Goal: Task Accomplishment & Management: Complete application form

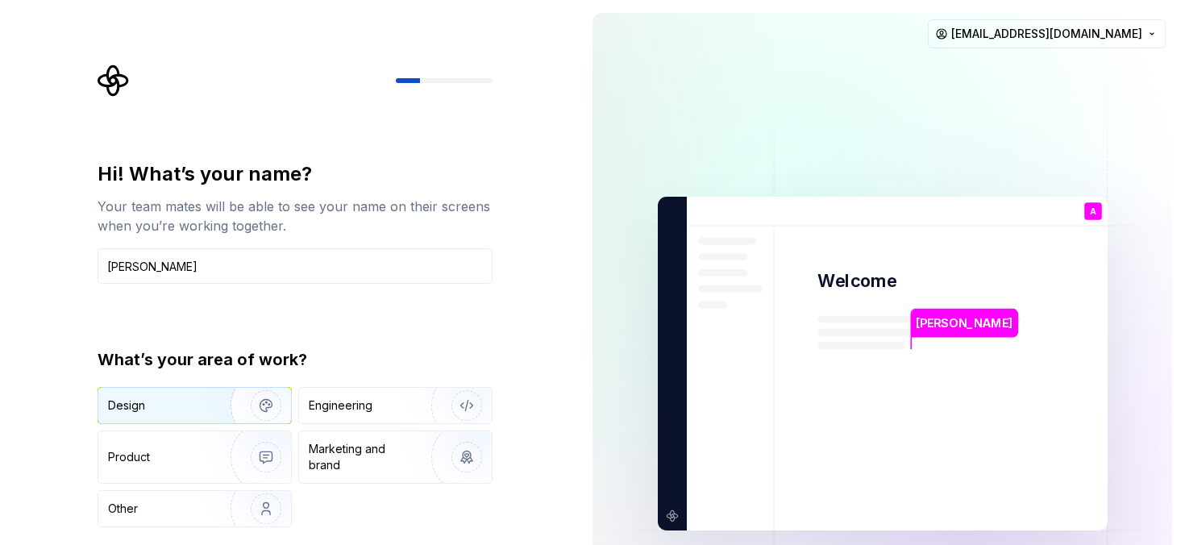
type input "[PERSON_NAME]"
click at [150, 416] on div "Design" at bounding box center [194, 405] width 193 height 35
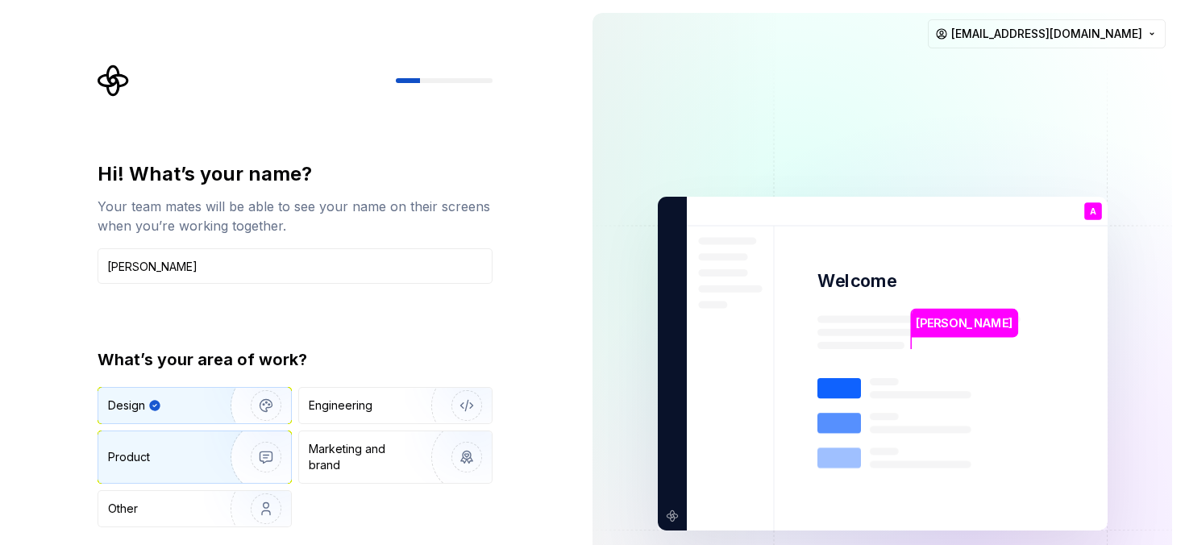
click at [199, 456] on div "Product" at bounding box center [161, 457] width 106 height 16
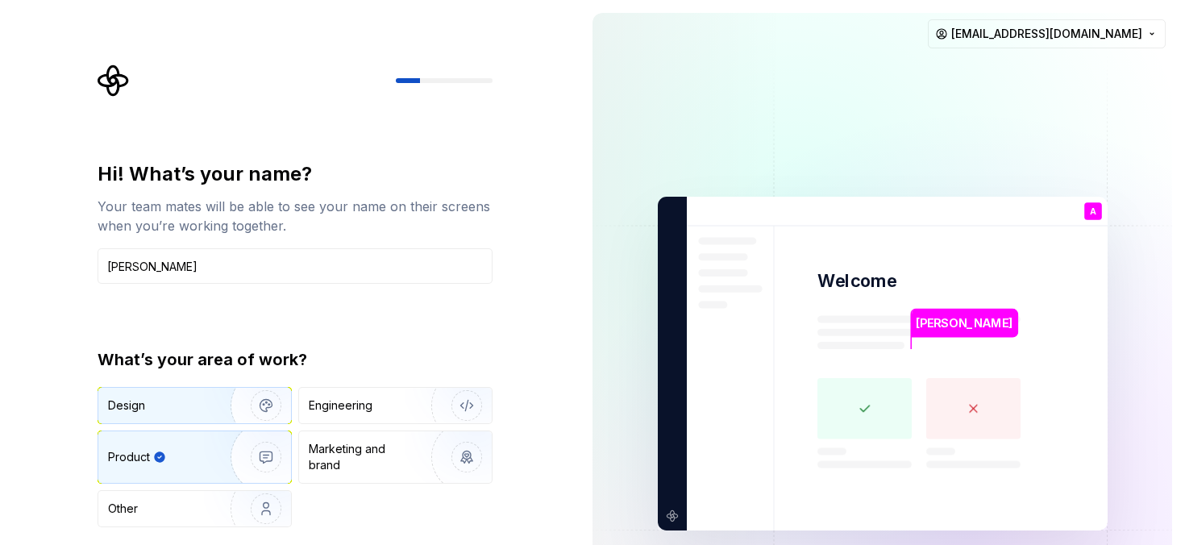
click at [198, 408] on div "Design" at bounding box center [159, 406] width 102 height 16
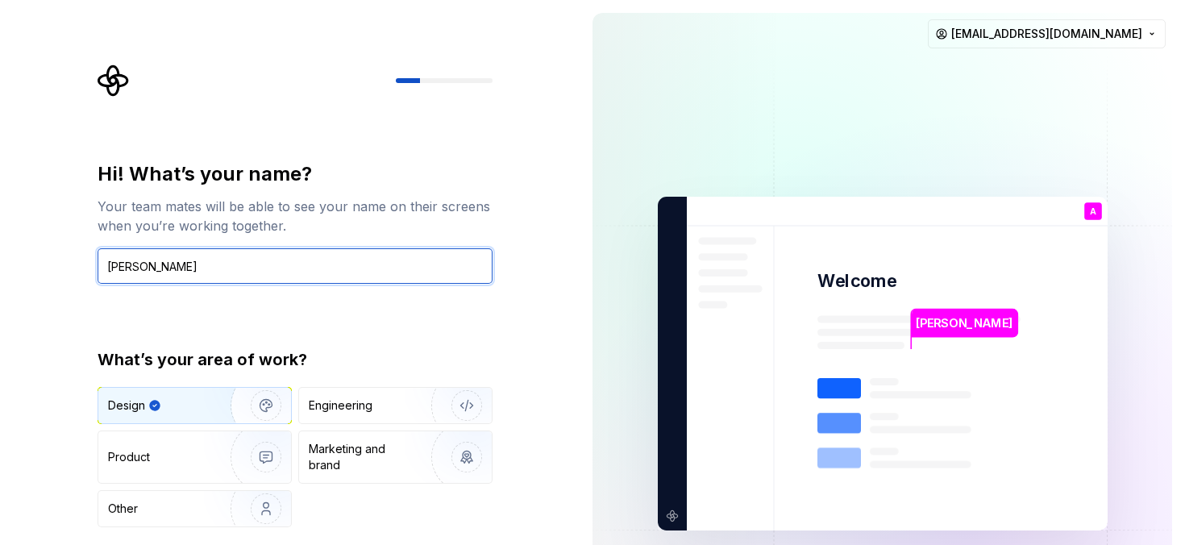
click at [462, 278] on input "[PERSON_NAME]" at bounding box center [295, 265] width 395 height 35
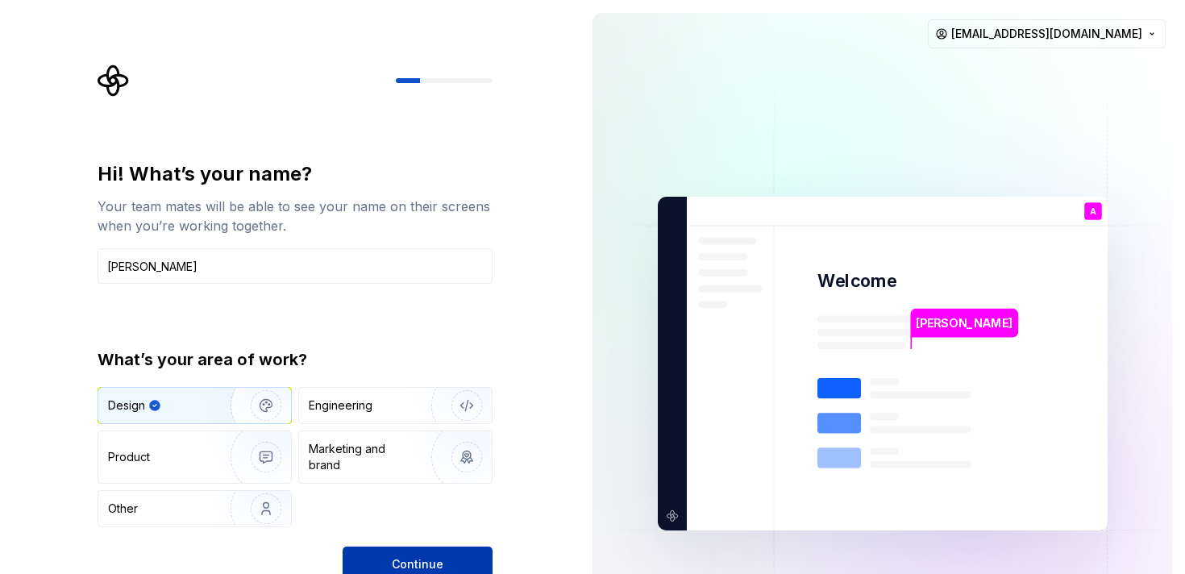
click at [448, 544] on button "Continue" at bounding box center [418, 564] width 150 height 35
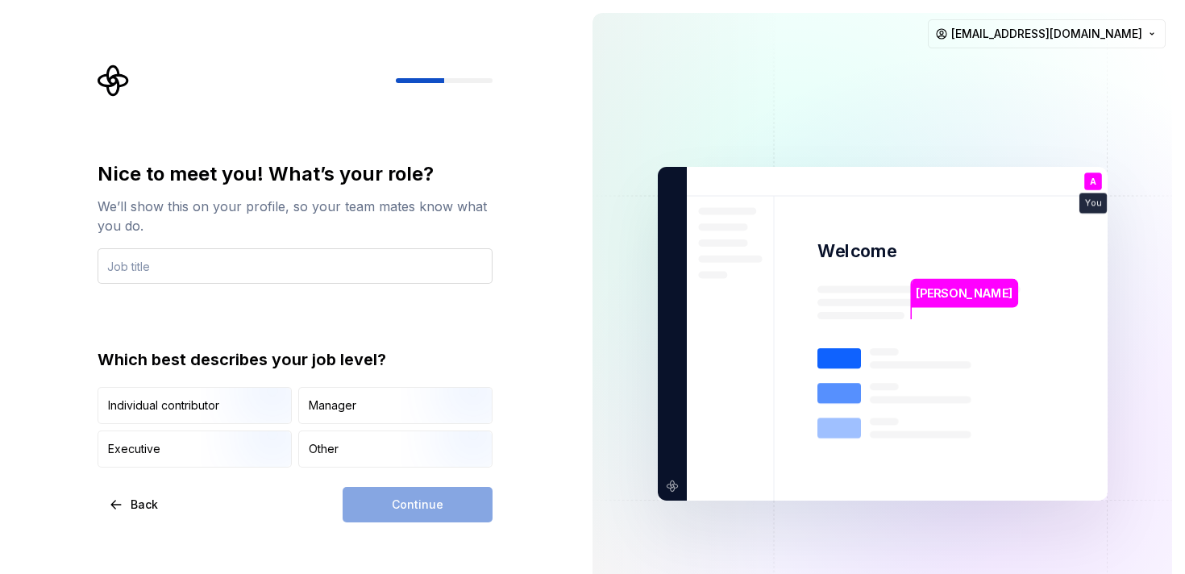
click at [356, 268] on input "text" at bounding box center [295, 265] width 395 height 35
type input "Sr UX Designer"
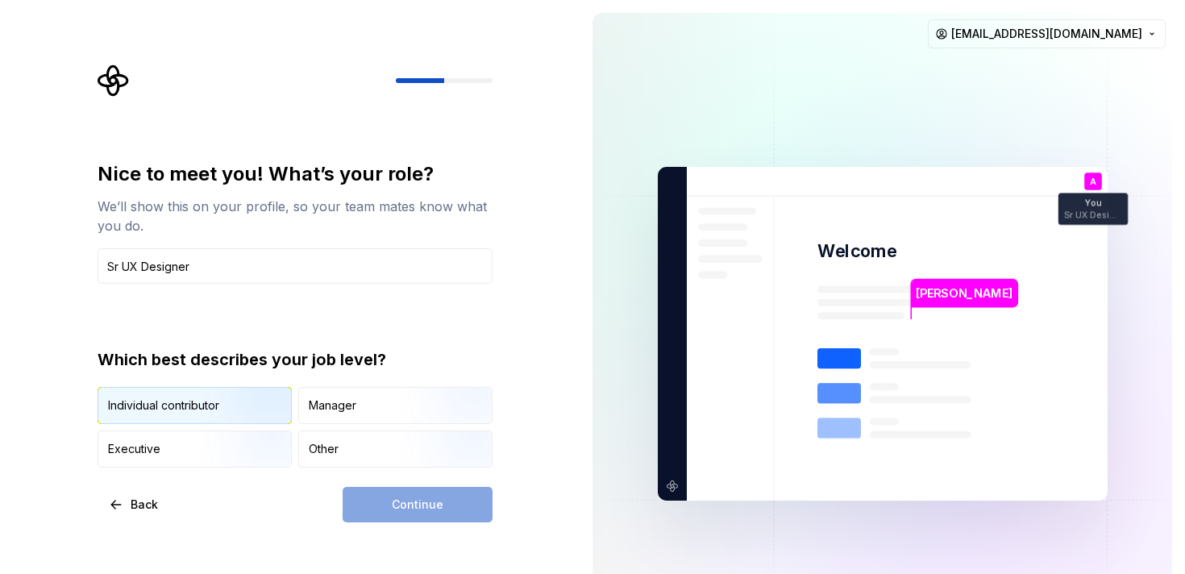
click at [232, 406] on img "button" at bounding box center [252, 426] width 103 height 108
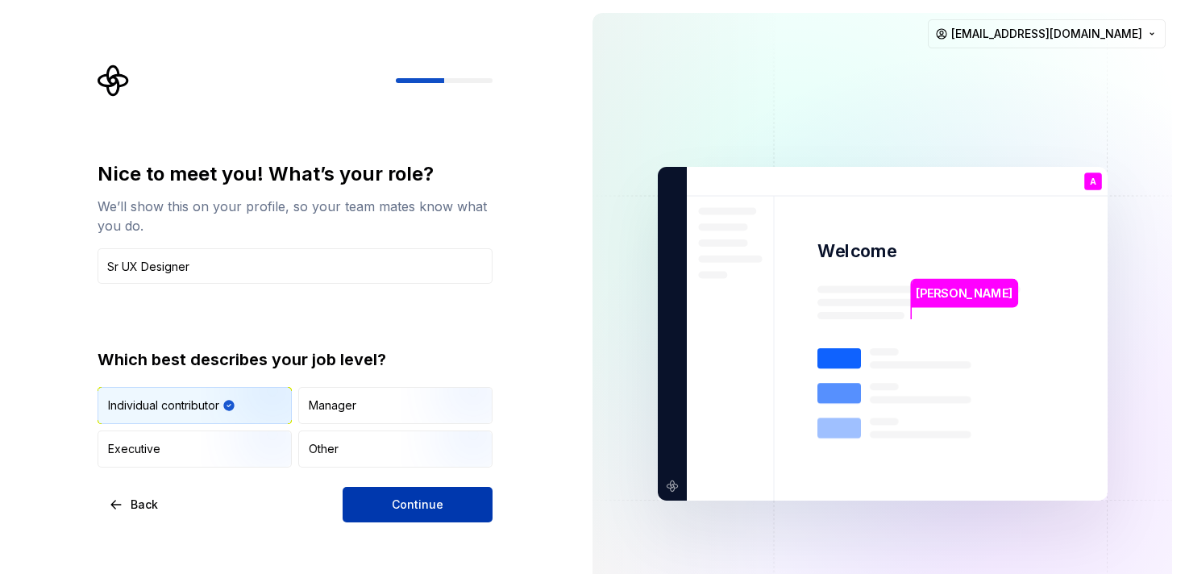
click at [430, 505] on span "Continue" at bounding box center [418, 505] width 52 height 16
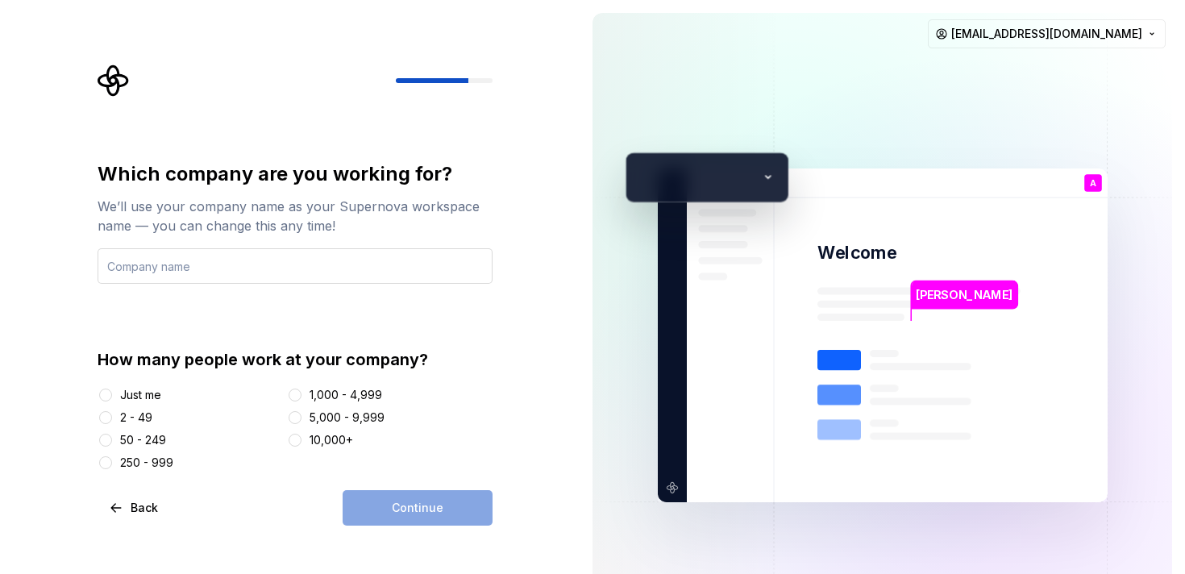
click at [316, 269] on input "text" at bounding box center [295, 265] width 395 height 35
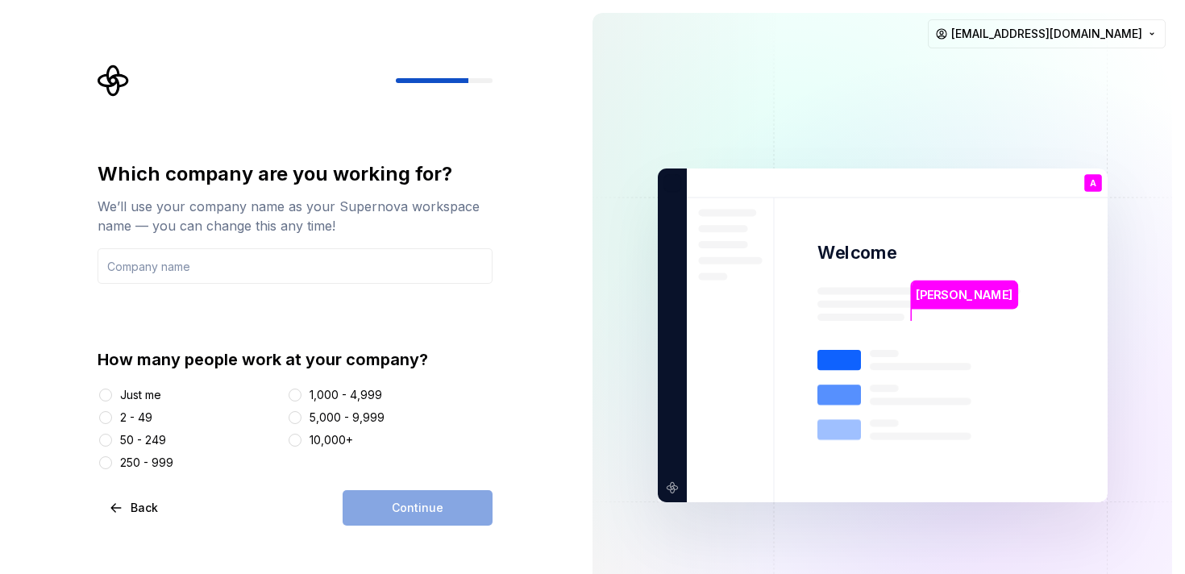
click at [137, 402] on div "Just me" at bounding box center [140, 395] width 41 height 16
click at [112, 402] on button "Just me" at bounding box center [105, 395] width 13 height 13
click at [390, 492] on div "Continue" at bounding box center [418, 507] width 150 height 35
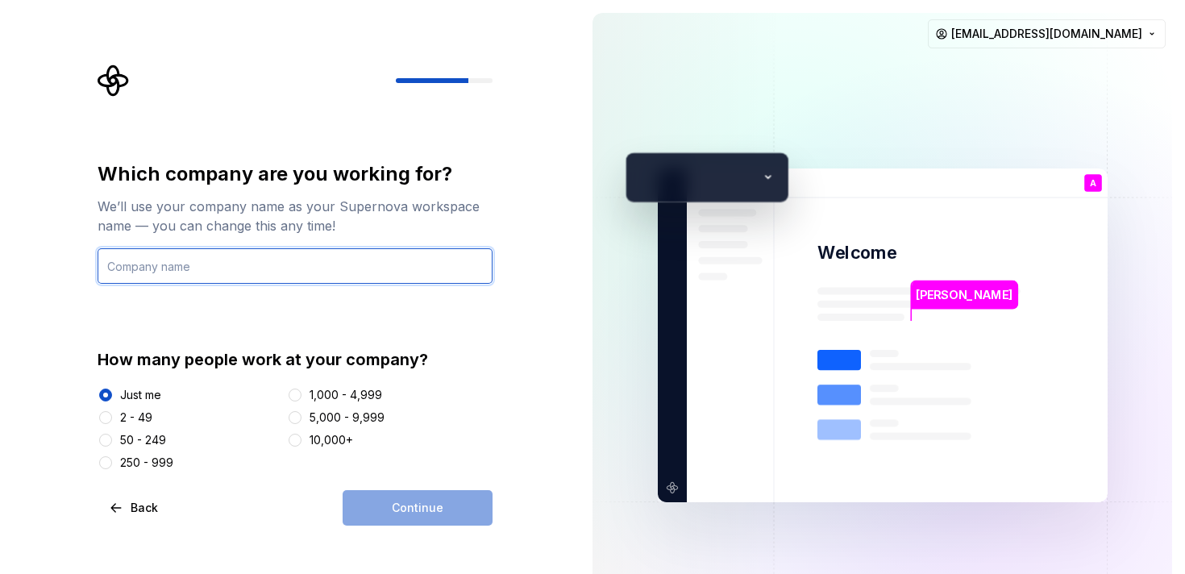
click at [323, 273] on input "text" at bounding box center [295, 265] width 395 height 35
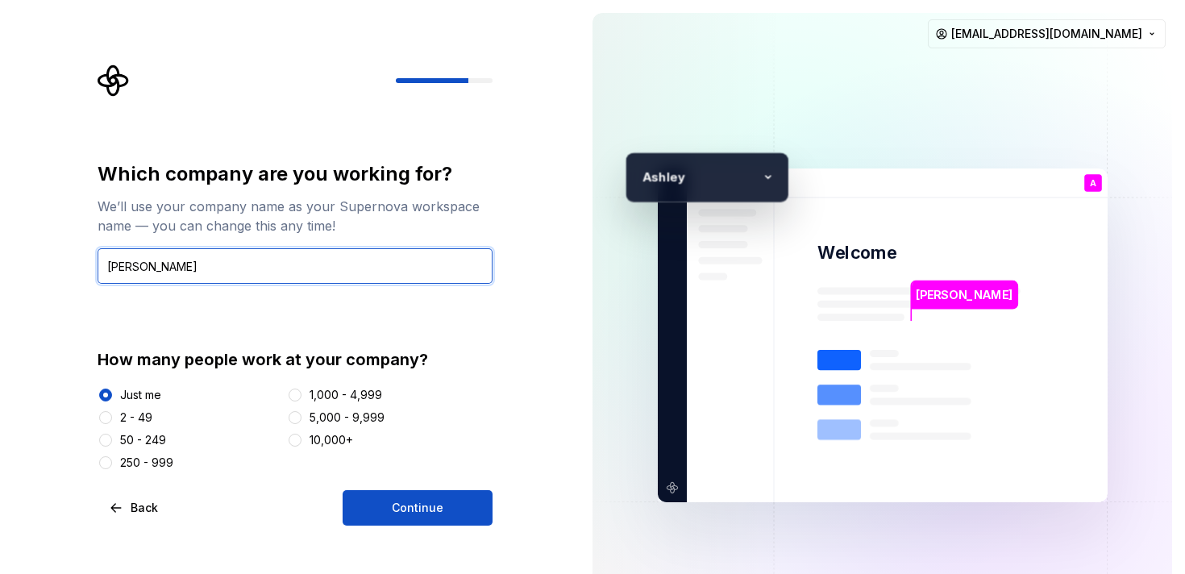
type input "[PERSON_NAME]"
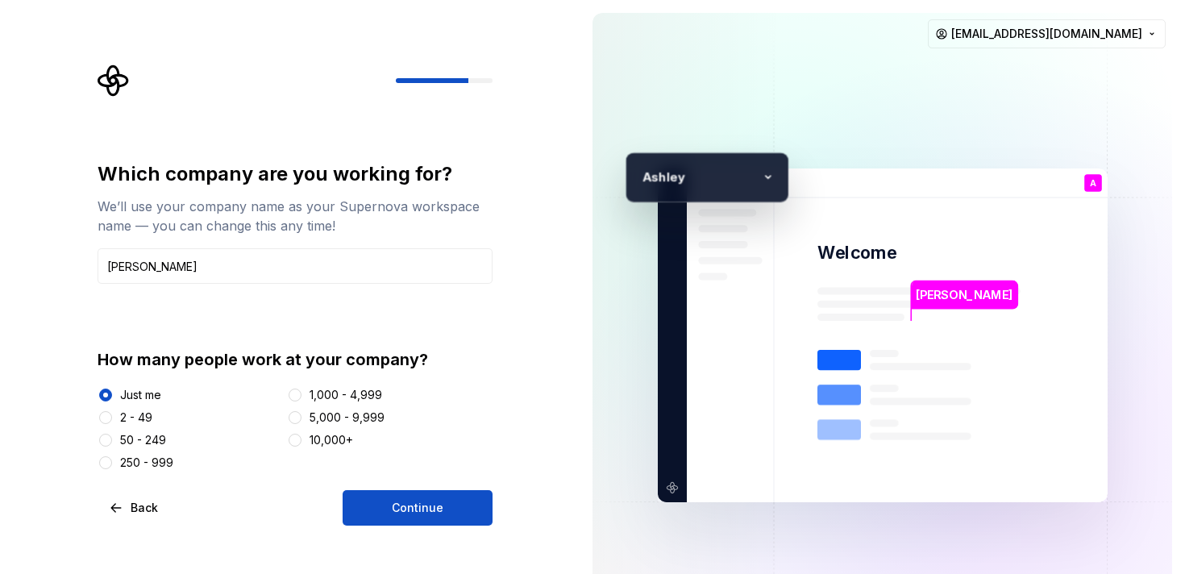
click at [444, 489] on div "Which company are you working for? We’ll use your company name as your Supernov…" at bounding box center [295, 343] width 395 height 365
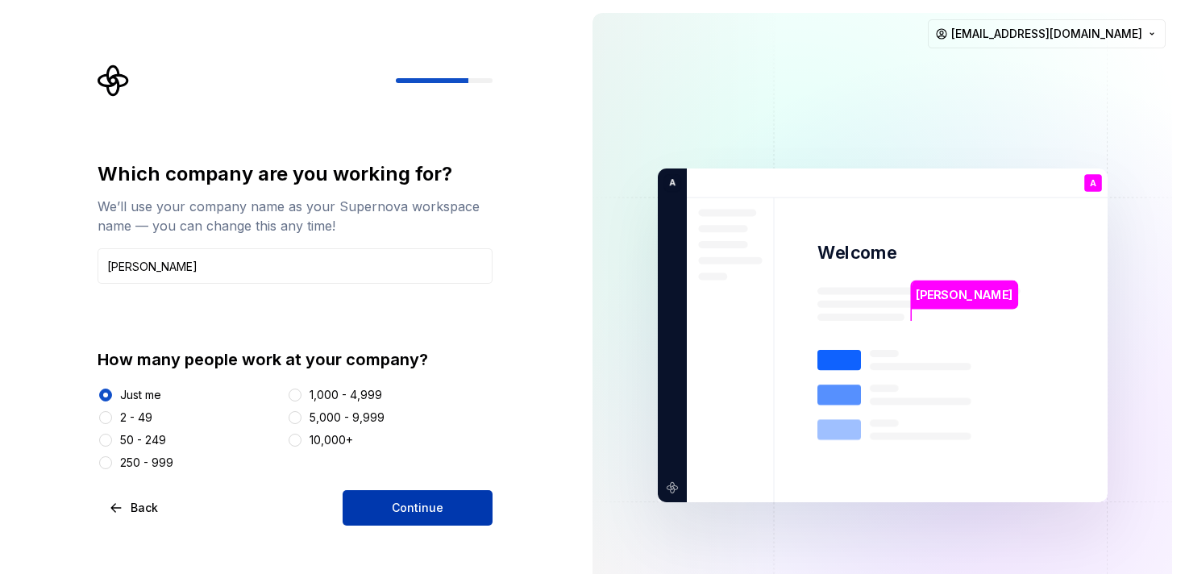
click at [444, 512] on button "Continue" at bounding box center [418, 507] width 150 height 35
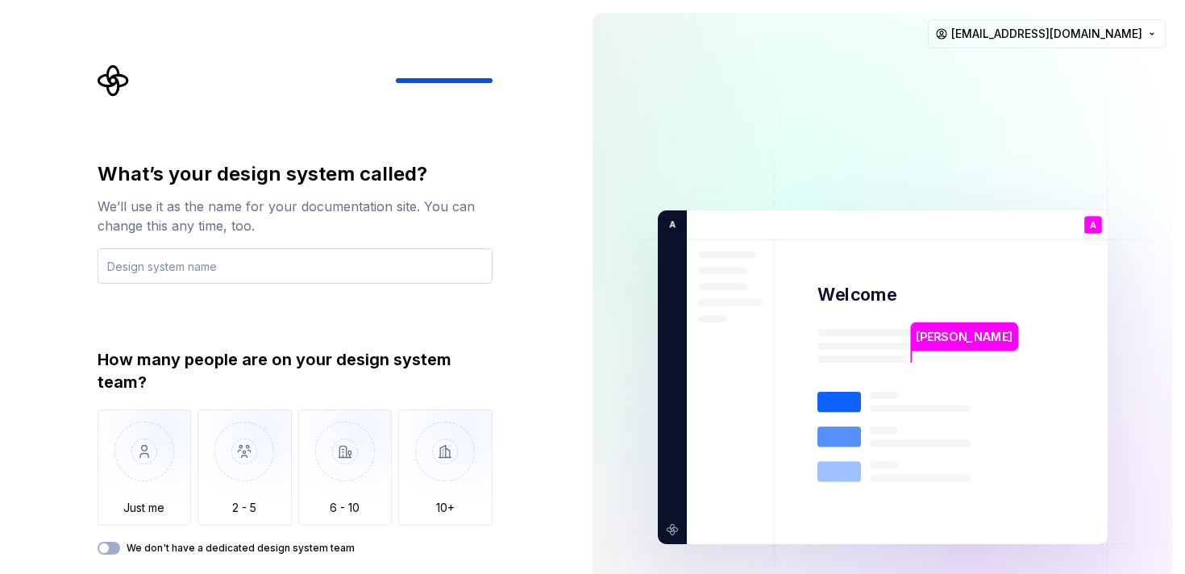
click at [410, 254] on input "text" at bounding box center [295, 265] width 395 height 35
type input "Ashley design system"
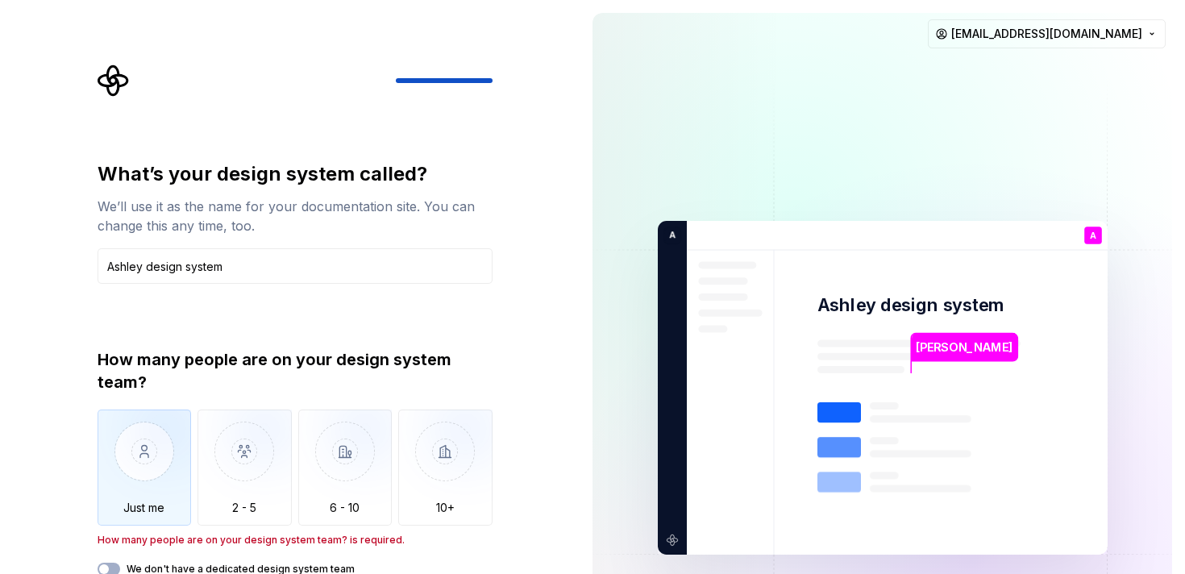
click at [107, 452] on img "button" at bounding box center [145, 464] width 94 height 108
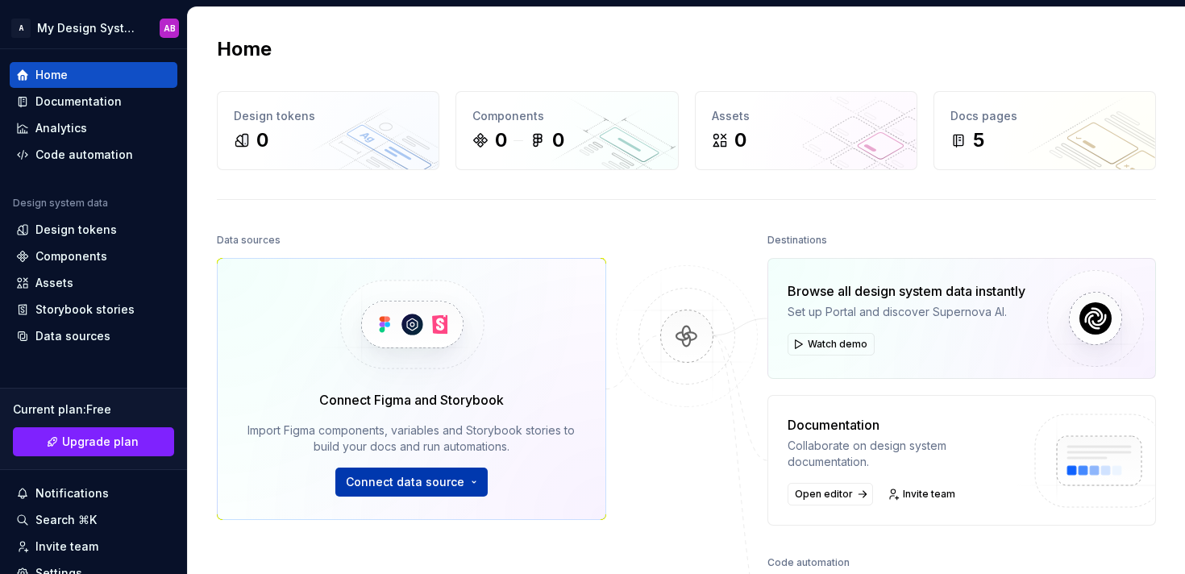
click at [465, 486] on button "Connect data source" at bounding box center [411, 482] width 152 height 29
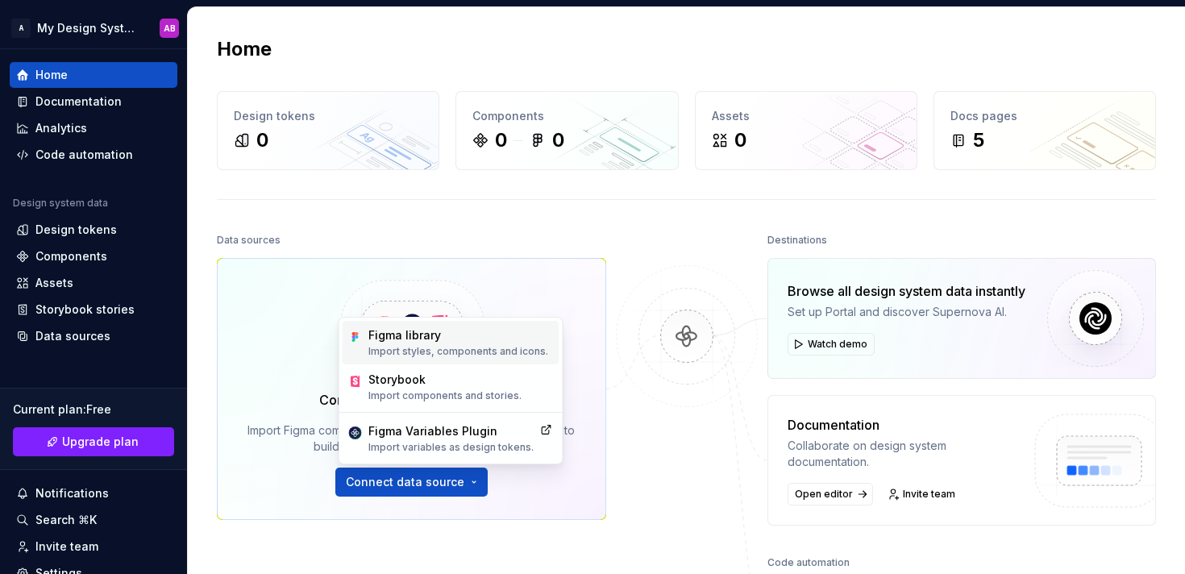
click at [476, 353] on p "Import styles, components and icons." at bounding box center [459, 351] width 180 height 13
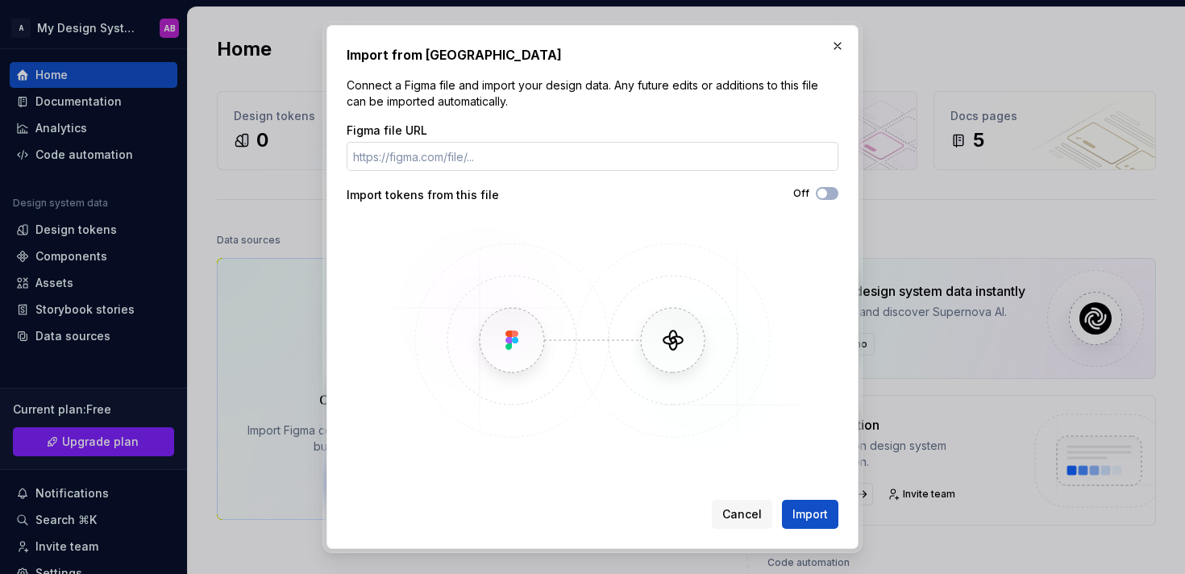
click at [568, 159] on input "Figma file URL" at bounding box center [593, 156] width 492 height 29
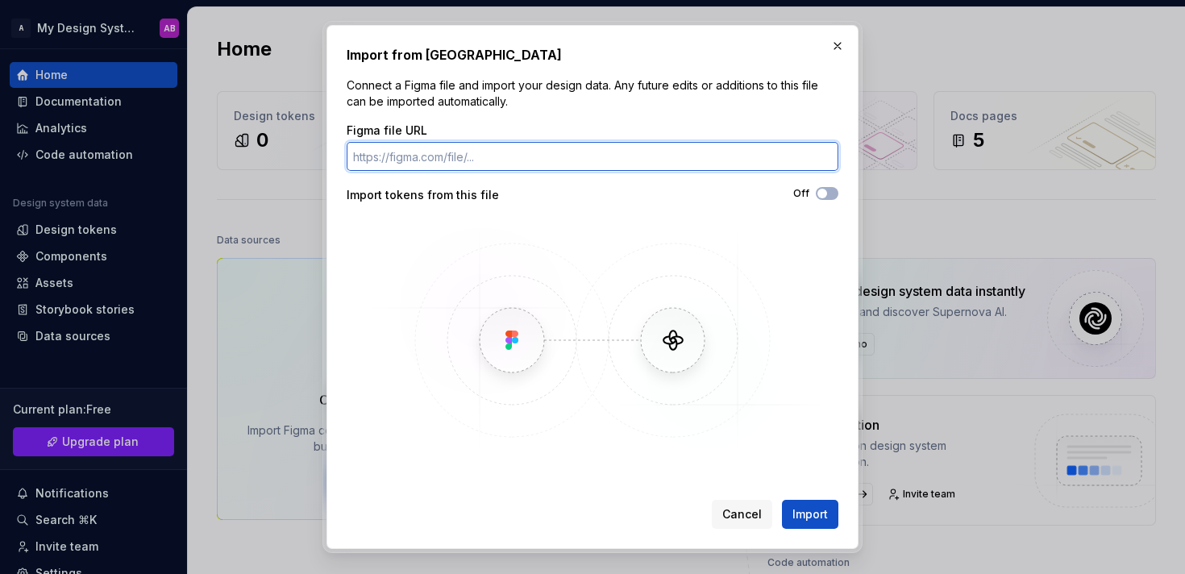
click at [484, 152] on input "Figma file URL" at bounding box center [593, 156] width 492 height 29
paste input "[URL][DOMAIN_NAME]"
type input "[URL][DOMAIN_NAME]"
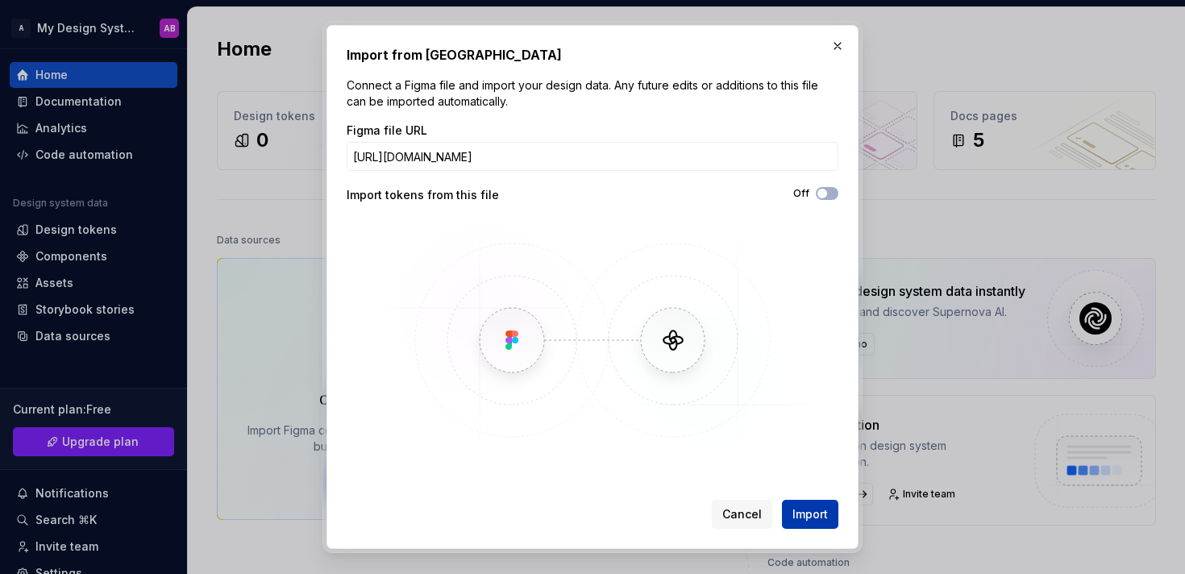
click at [816, 512] on span "Import" at bounding box center [810, 514] width 35 height 16
click at [797, 507] on span "Import" at bounding box center [810, 514] width 35 height 16
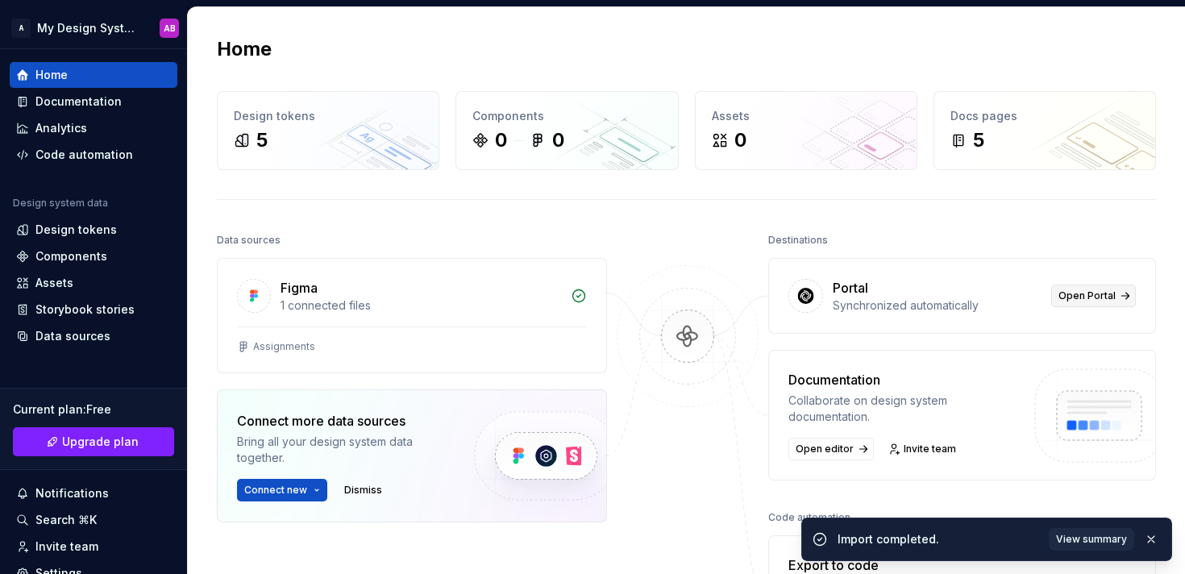
click at [1060, 294] on link "Open Portal" at bounding box center [1094, 296] width 85 height 23
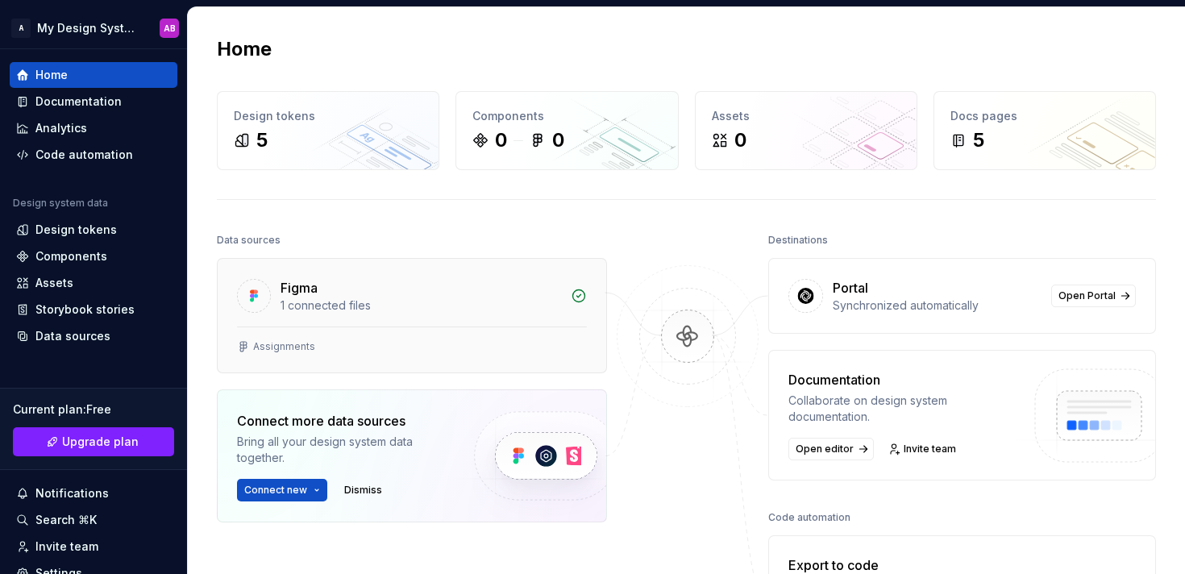
click at [494, 286] on div "Figma" at bounding box center [421, 287] width 281 height 19
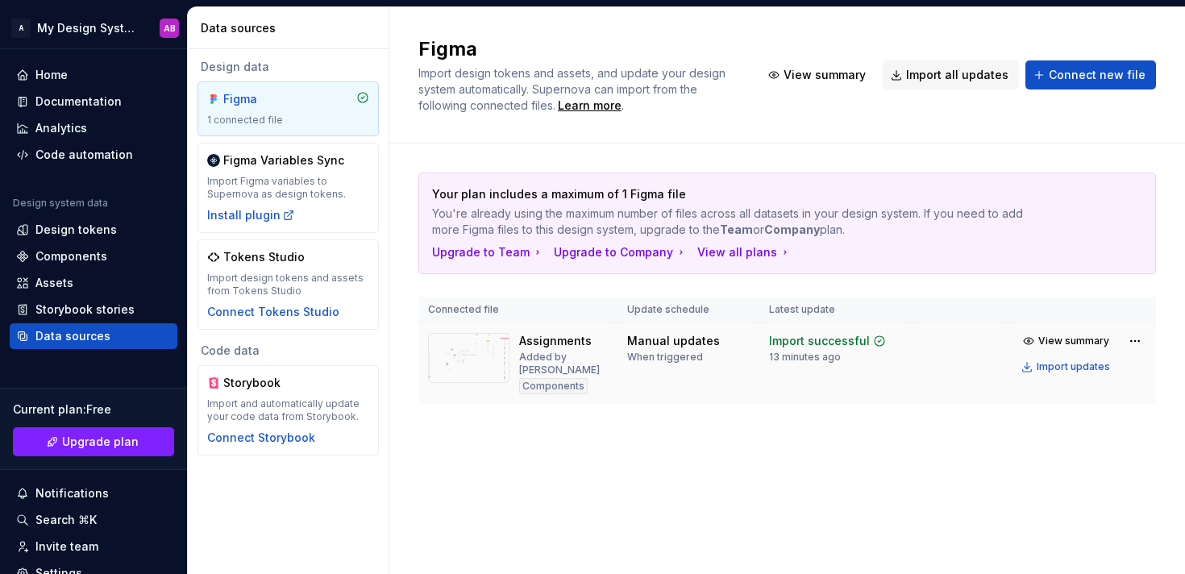
click at [794, 338] on div "Import successful" at bounding box center [819, 341] width 101 height 16
click at [443, 360] on img at bounding box center [468, 358] width 81 height 50
click at [545, 389] on div "Components" at bounding box center [553, 386] width 69 height 16
click at [97, 235] on div "Design tokens" at bounding box center [75, 230] width 81 height 16
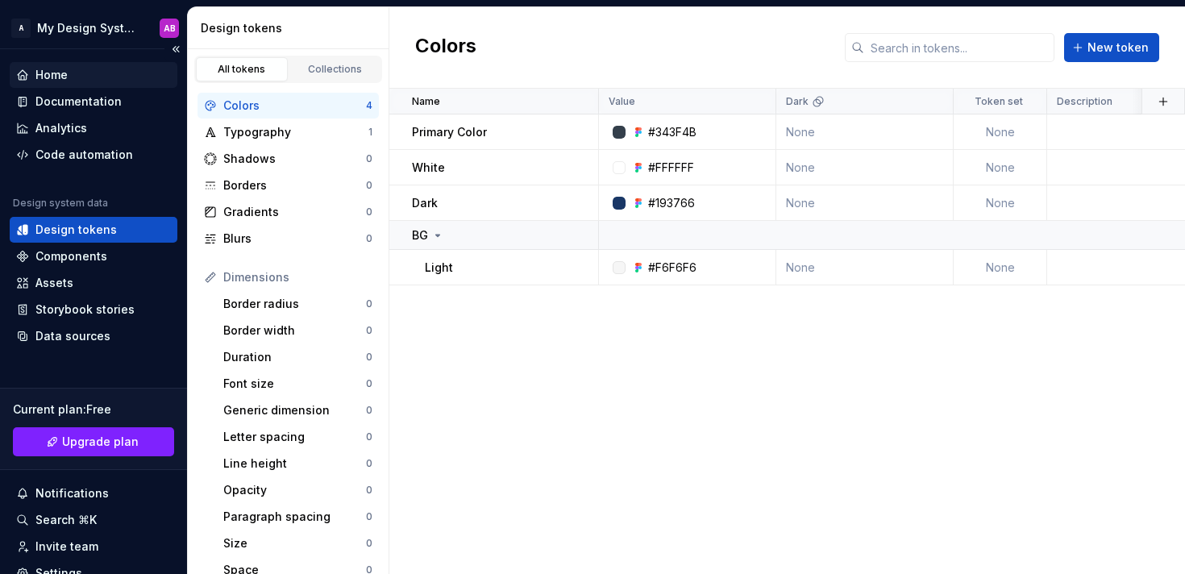
click at [64, 81] on div "Home" at bounding box center [51, 75] width 32 height 16
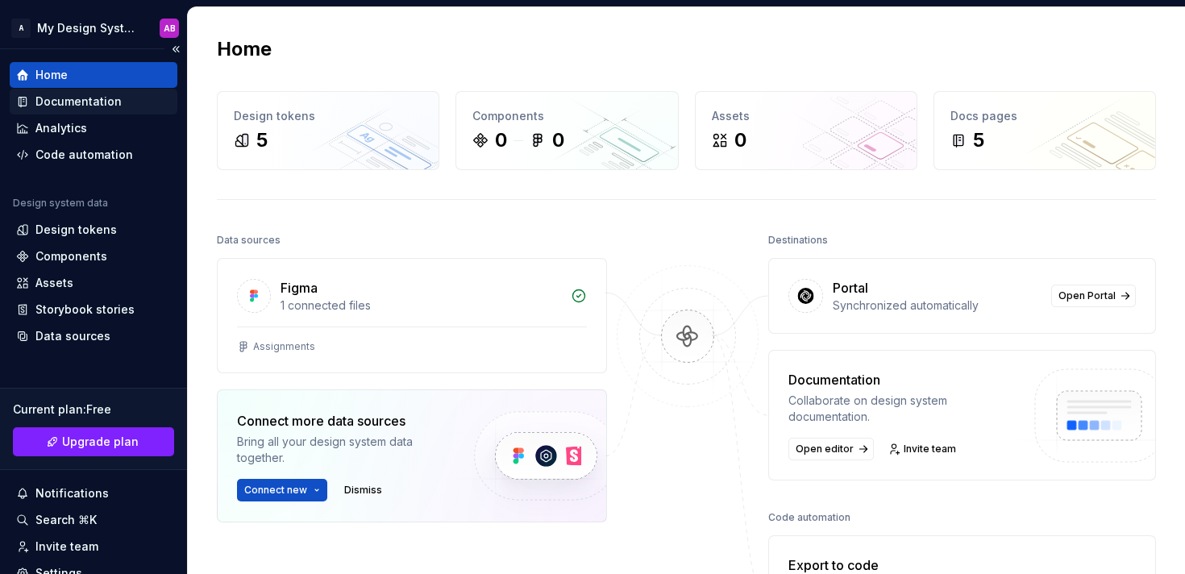
click at [112, 98] on div "Documentation" at bounding box center [78, 102] width 86 height 16
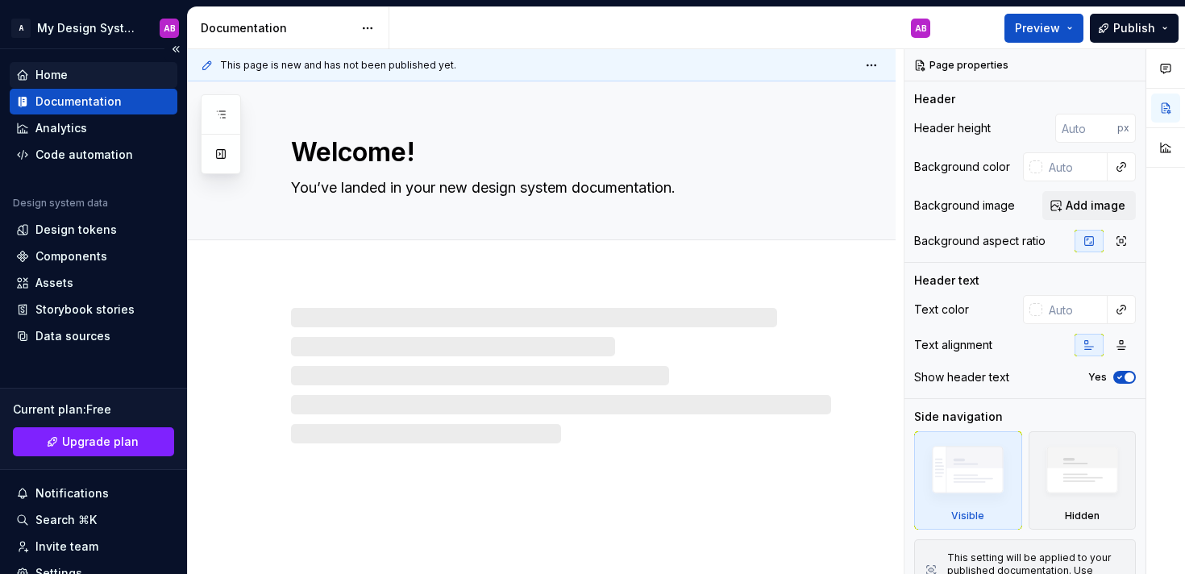
type textarea "*"
click at [106, 73] on div "Home" at bounding box center [93, 75] width 155 height 16
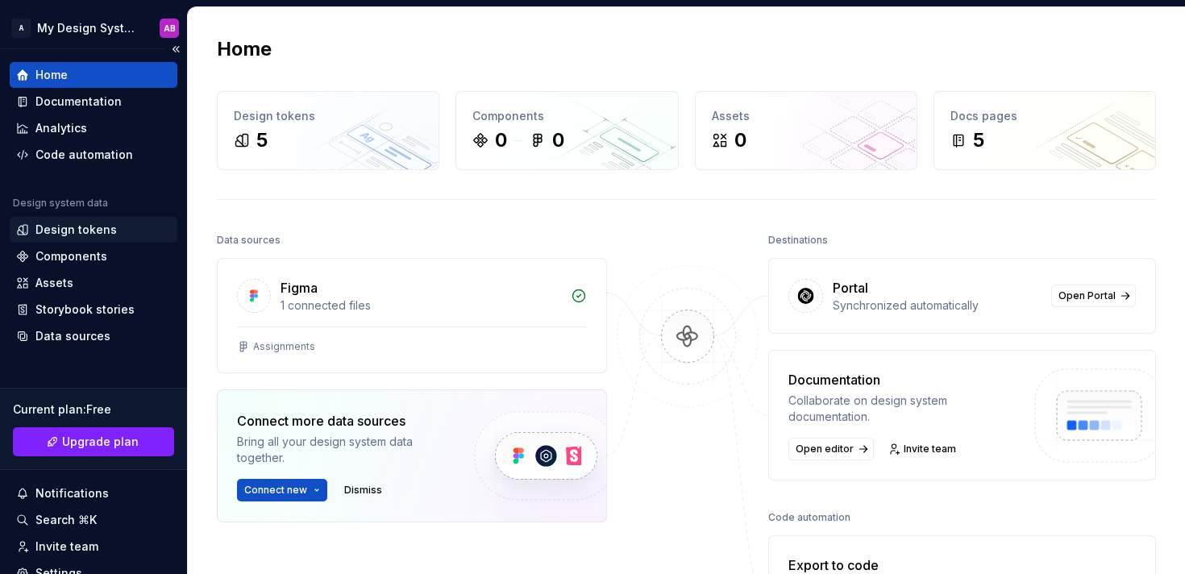
click at [90, 234] on div "Design tokens" at bounding box center [75, 230] width 81 height 16
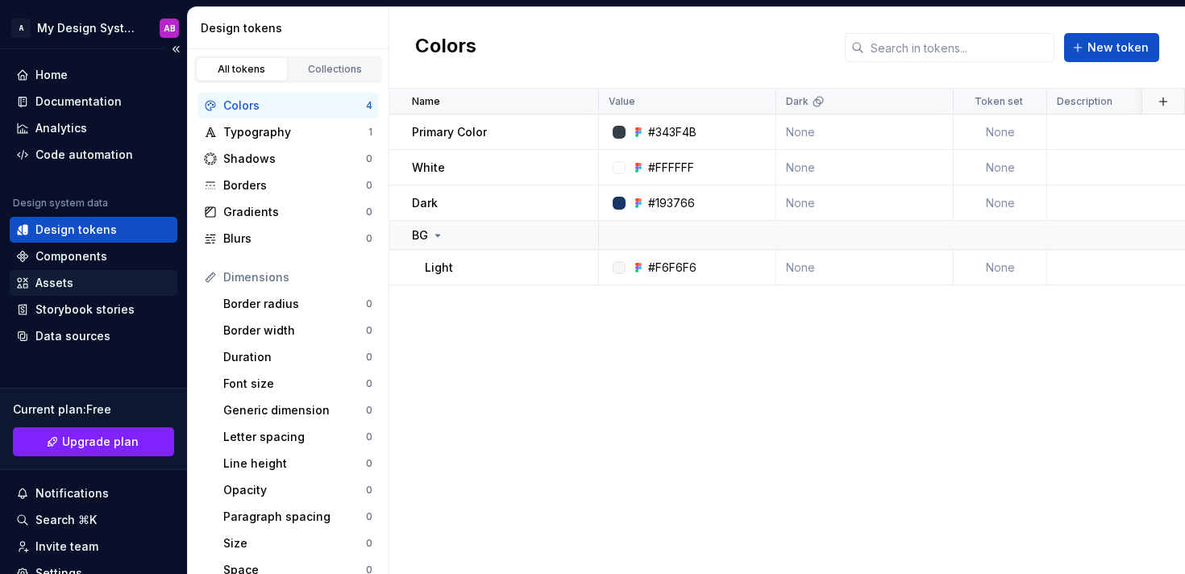
click at [74, 275] on div "Assets" at bounding box center [93, 283] width 155 height 16
